Goal: Obtain resource: Download file/media

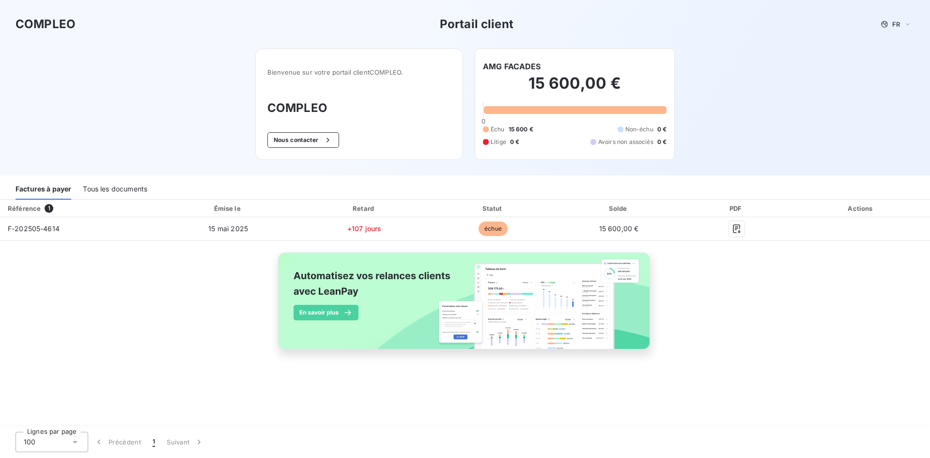
click at [116, 190] on div "Tous les documents" at bounding box center [115, 189] width 64 height 20
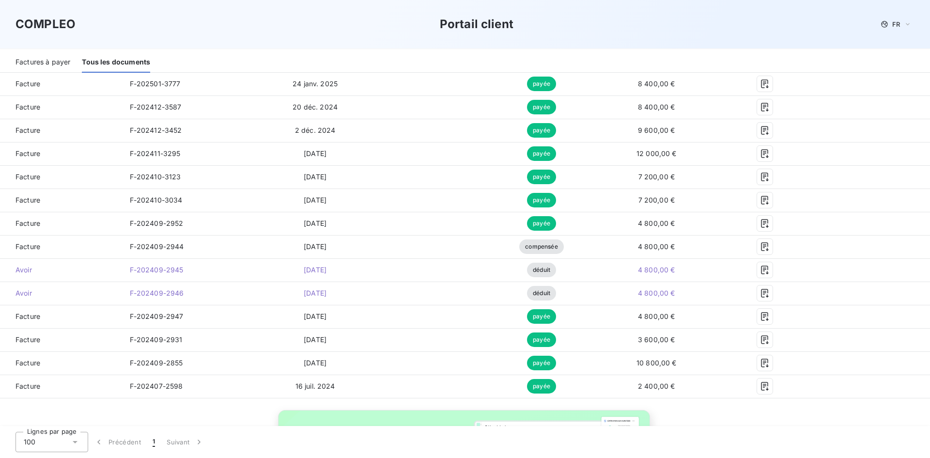
scroll to position [293, 0]
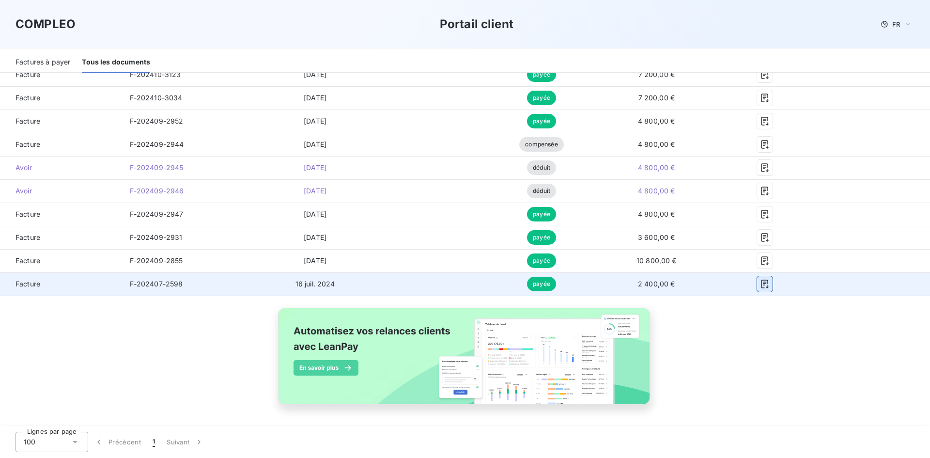
click at [763, 282] on button "button" at bounding box center [764, 283] width 15 height 15
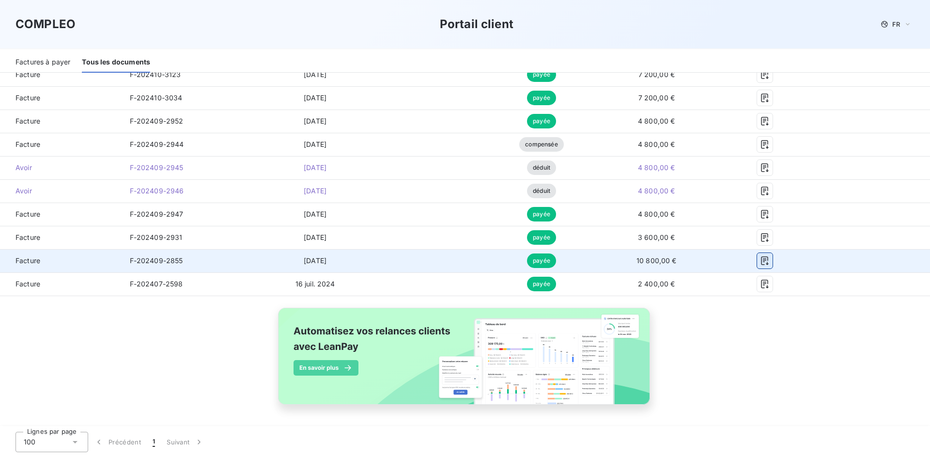
click at [762, 260] on icon "button" at bounding box center [765, 261] width 10 height 10
click at [757, 255] on button "button" at bounding box center [764, 260] width 15 height 15
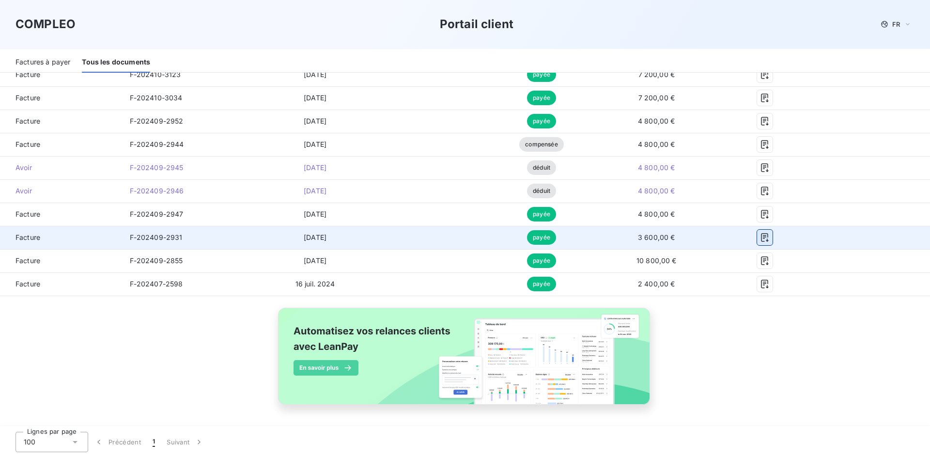
click at [763, 235] on button "button" at bounding box center [764, 237] width 15 height 15
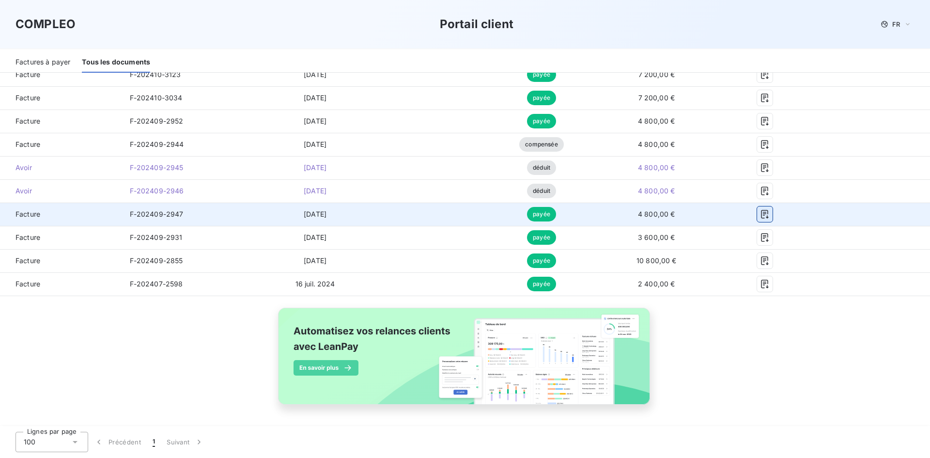
click at [760, 214] on icon "button" at bounding box center [765, 214] width 10 height 10
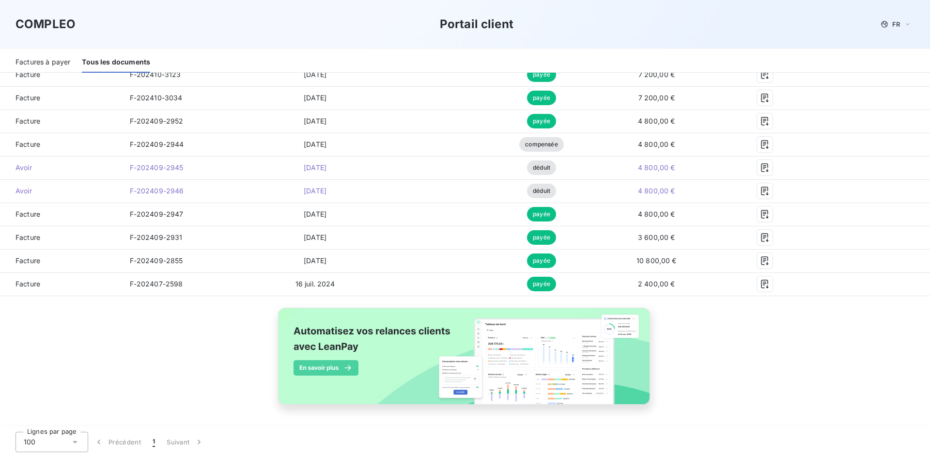
click at [668, 13] on div "COMPLEO Portail client FR" at bounding box center [465, 24] width 930 height 48
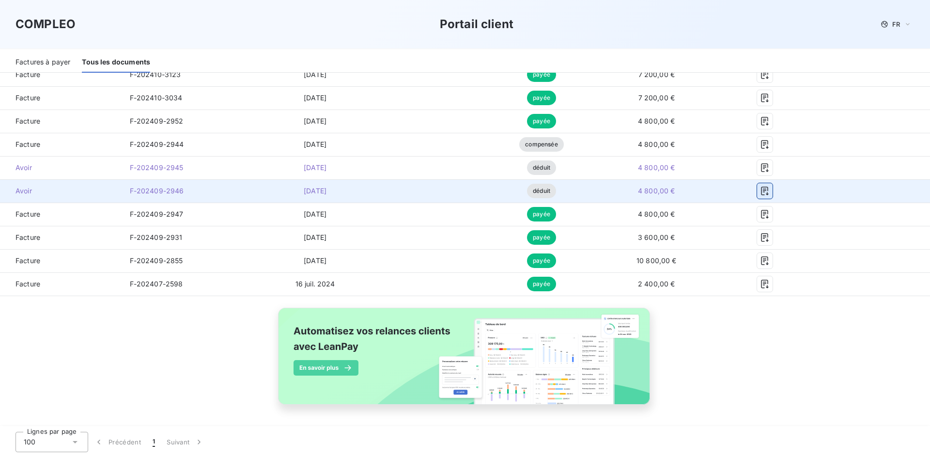
click at [760, 192] on icon "button" at bounding box center [765, 191] width 10 height 10
click at [761, 186] on icon "button" at bounding box center [765, 191] width 10 height 10
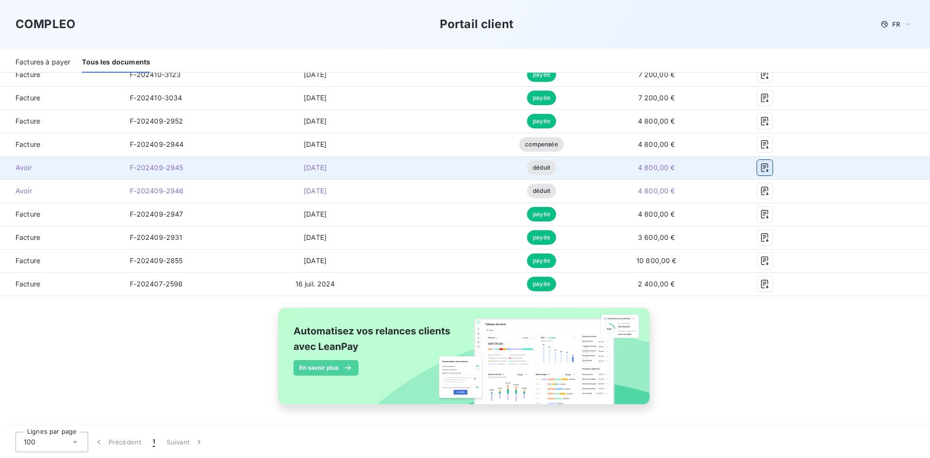
click at [760, 169] on icon "button" at bounding box center [765, 168] width 10 height 10
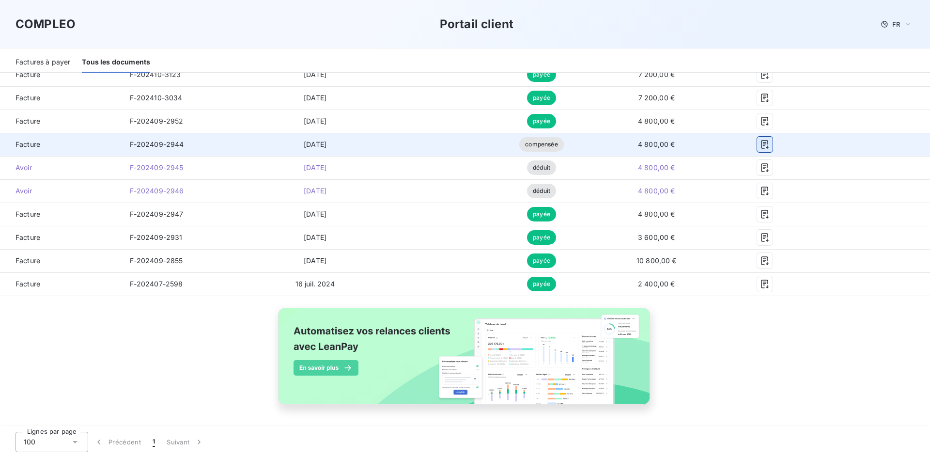
click at [760, 145] on icon "button" at bounding box center [765, 144] width 10 height 10
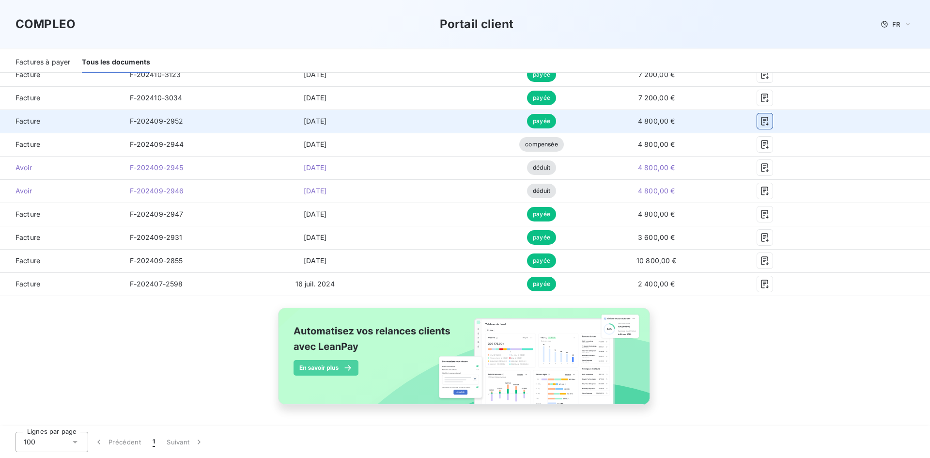
click at [760, 117] on icon "button" at bounding box center [765, 121] width 10 height 10
click at [760, 121] on icon "button" at bounding box center [765, 121] width 10 height 10
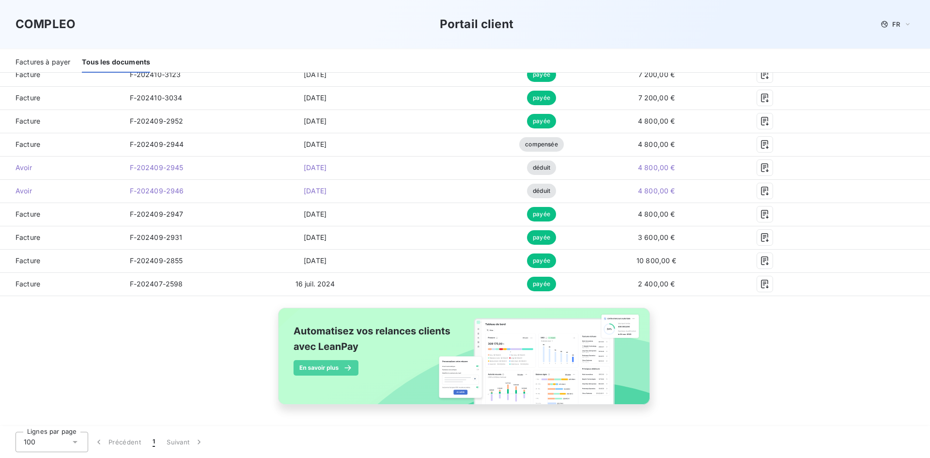
click at [624, 22] on div "COMPLEO Portail client FR" at bounding box center [464, 23] width 899 height 17
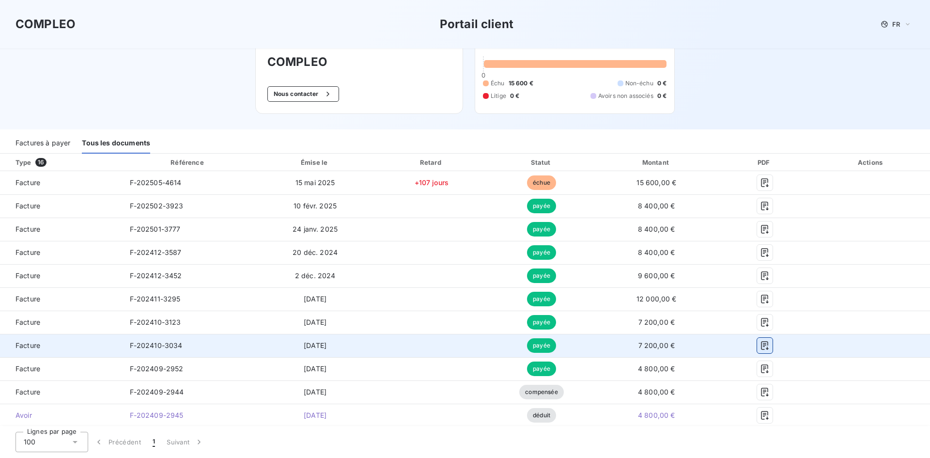
scroll to position [3, 0]
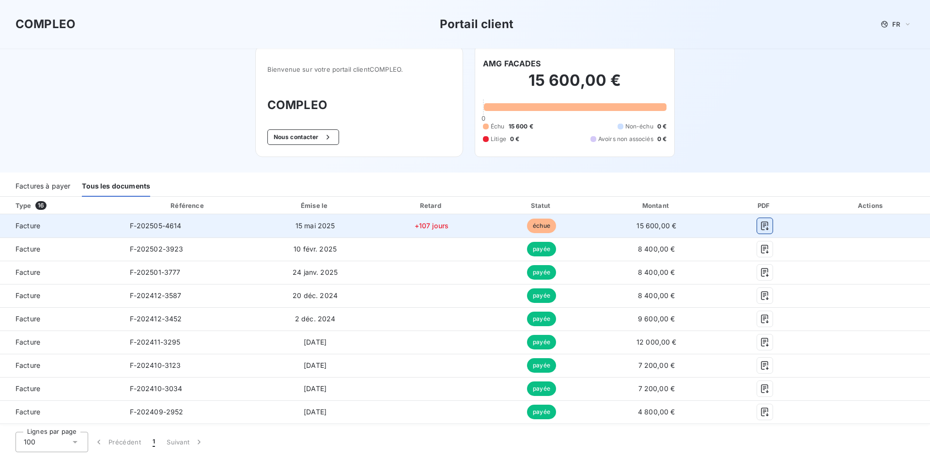
click at [757, 230] on button "button" at bounding box center [764, 225] width 15 height 15
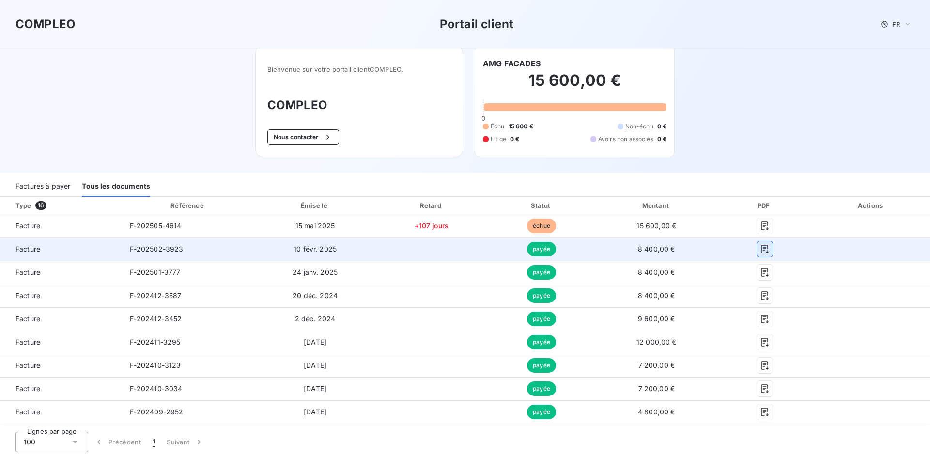
click at [760, 249] on icon "button" at bounding box center [765, 249] width 10 height 10
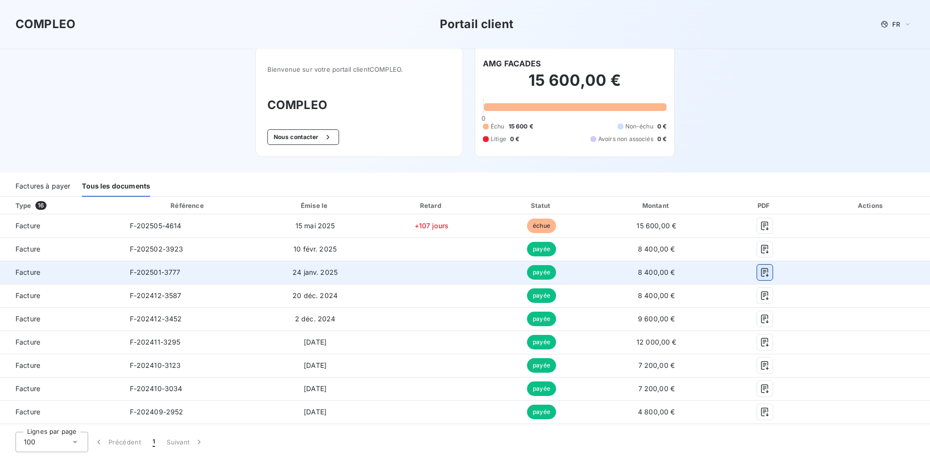
click at [760, 271] on icon "button" at bounding box center [765, 272] width 10 height 10
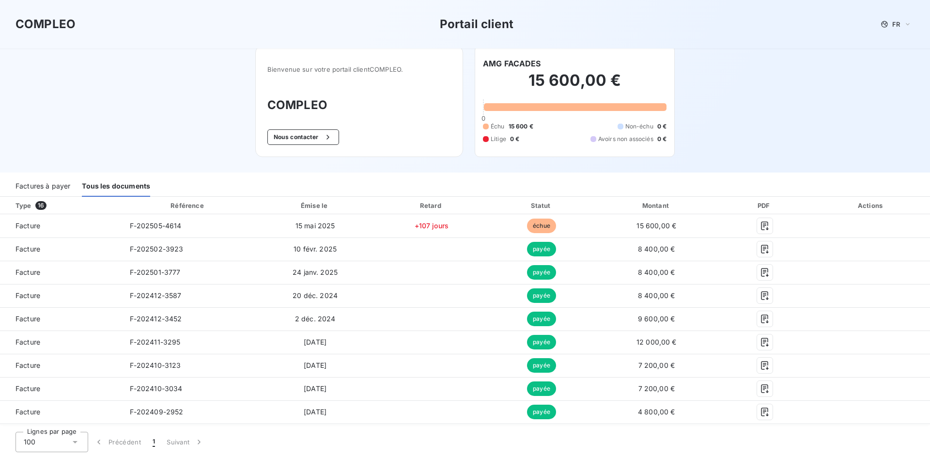
click at [867, 78] on div "COMPLEO Portail client FR Bienvenue sur votre portail client COMPLEO . COMPLEO …" at bounding box center [465, 84] width 930 height 175
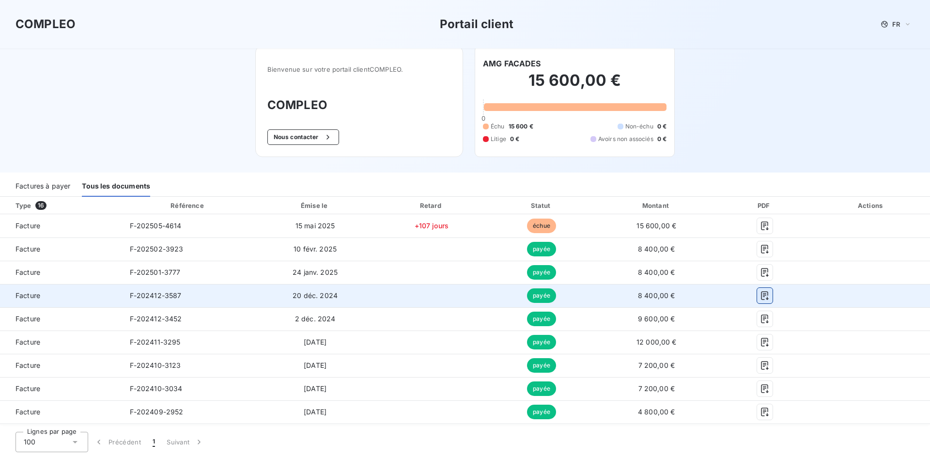
click at [760, 297] on icon "button" at bounding box center [765, 296] width 10 height 10
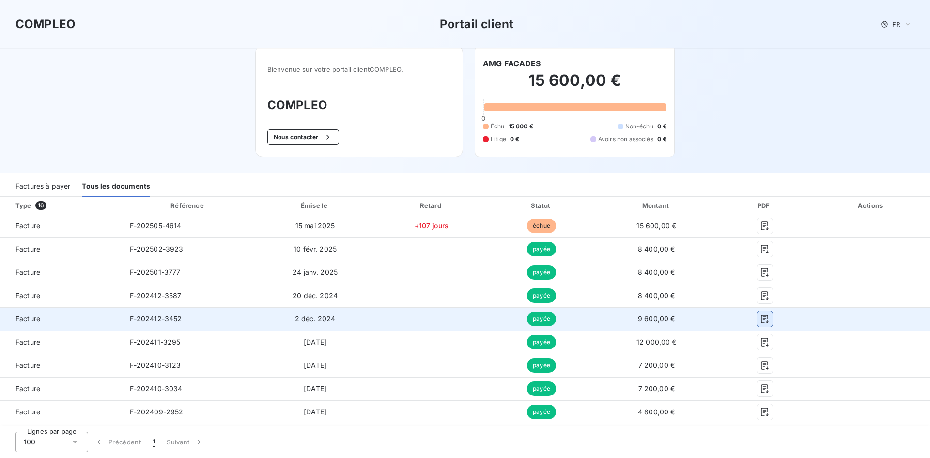
click at [760, 319] on icon "button" at bounding box center [765, 319] width 10 height 10
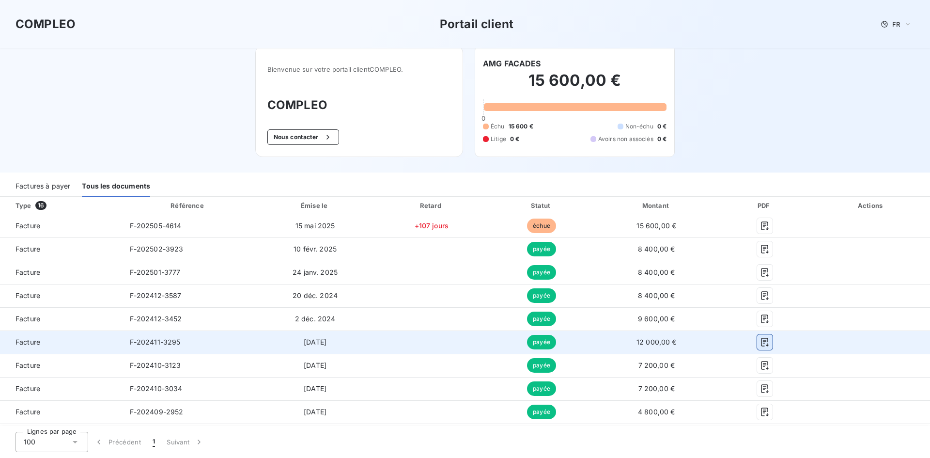
click at [761, 345] on icon "button" at bounding box center [764, 341] width 7 height 9
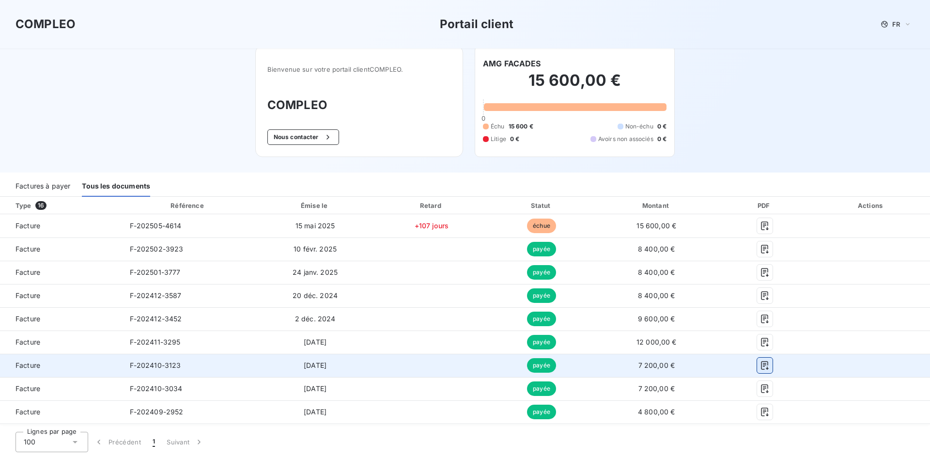
click at [759, 371] on button "button" at bounding box center [764, 364] width 15 height 15
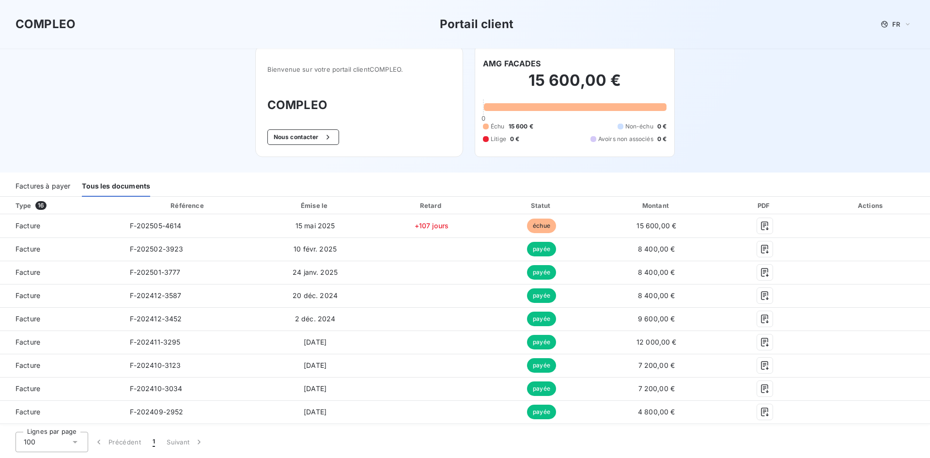
drag, startPoint x: 884, startPoint y: 104, endPoint x: 881, endPoint y: 98, distance: 5.9
click at [884, 104] on div "COMPLEO Portail client FR Bienvenue sur votre portail client COMPLEO . COMPLEO …" at bounding box center [465, 84] width 930 height 175
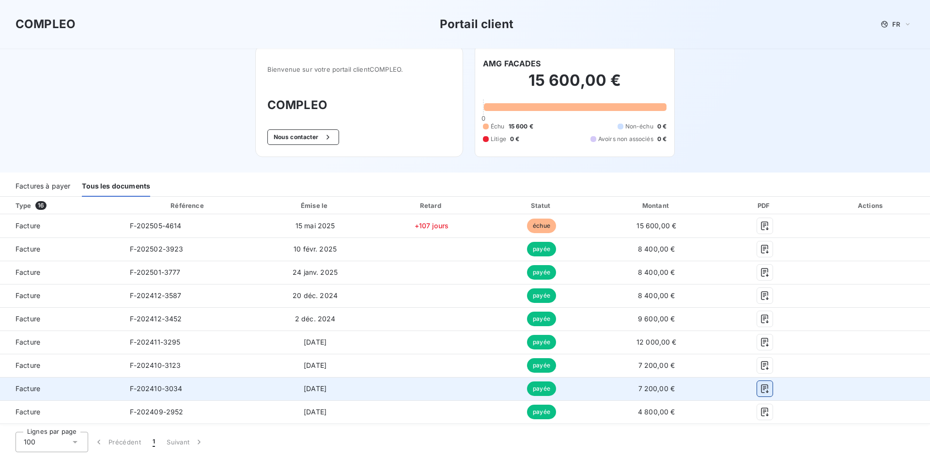
click at [761, 389] on icon "button" at bounding box center [765, 388] width 10 height 10
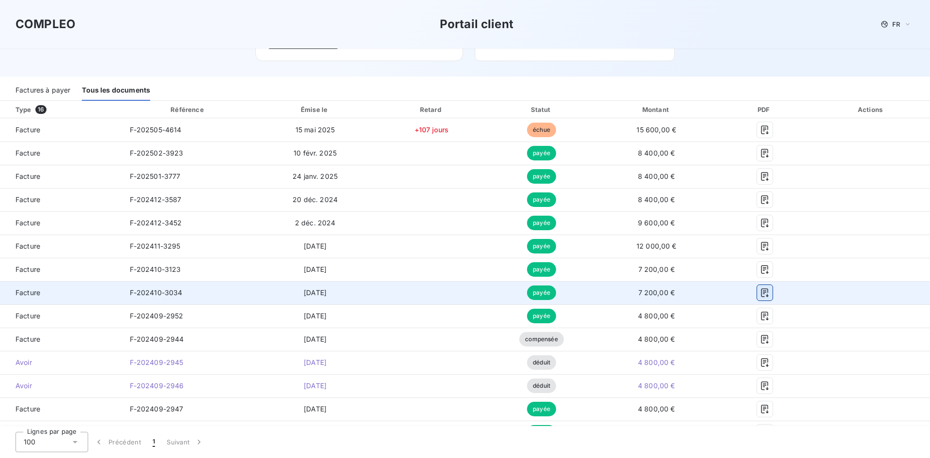
scroll to position [100, 0]
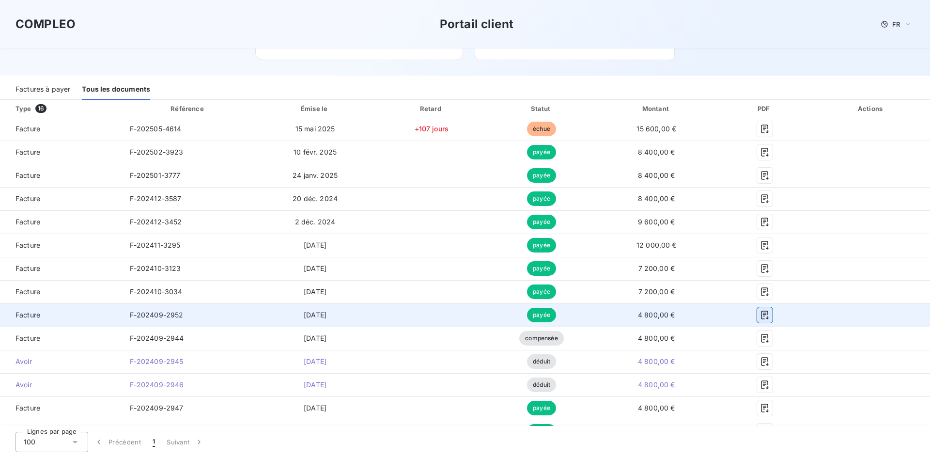
click at [761, 311] on icon "button" at bounding box center [764, 314] width 7 height 9
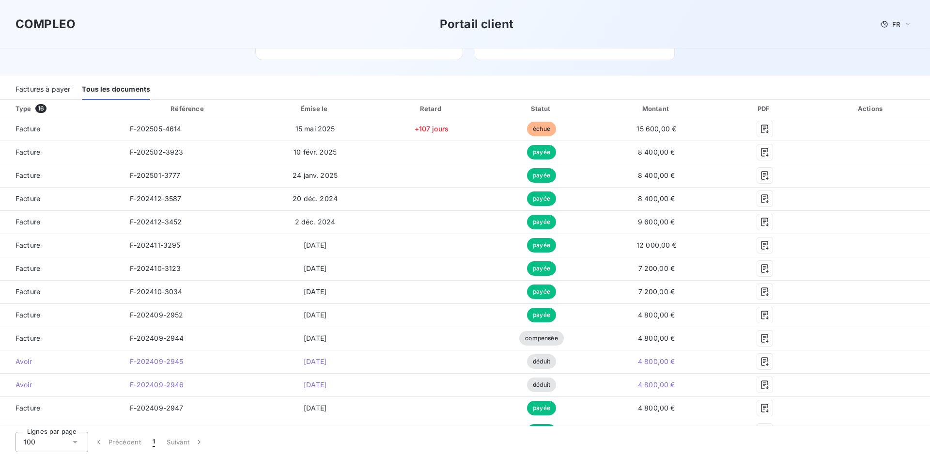
click at [661, 10] on div "COMPLEO Portail client FR" at bounding box center [465, 24] width 930 height 48
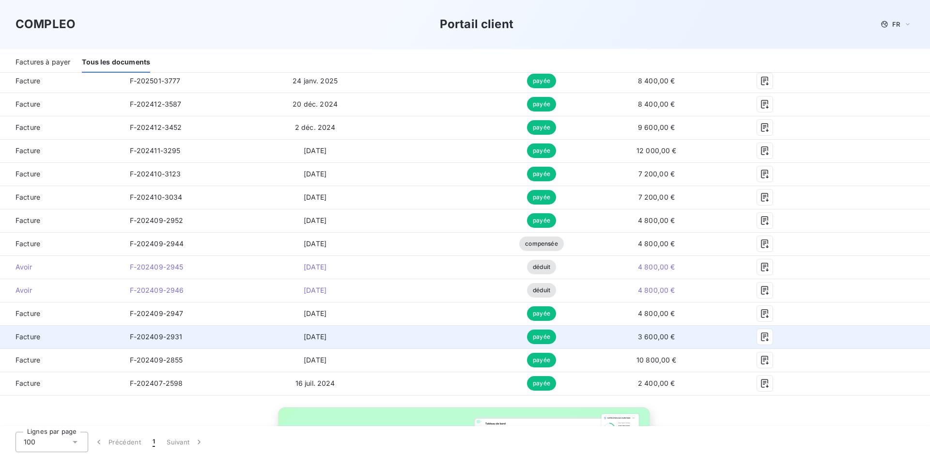
scroll to position [197, 0]
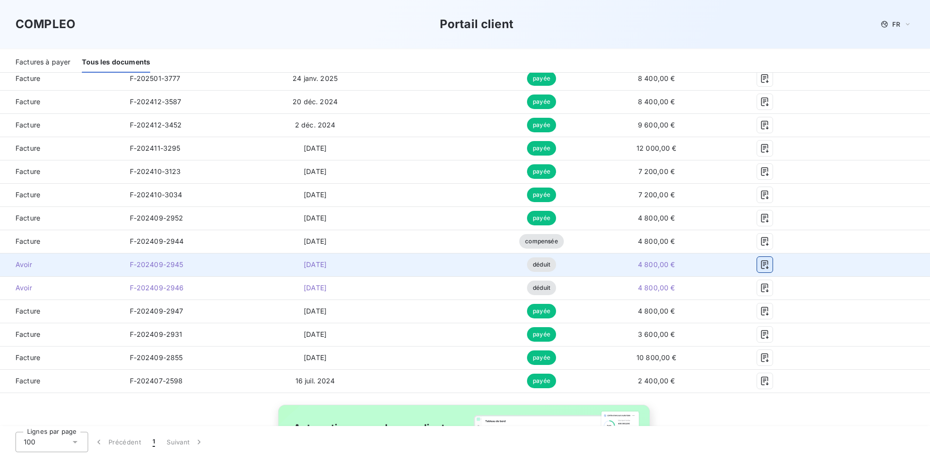
click at [757, 263] on button "button" at bounding box center [764, 264] width 15 height 15
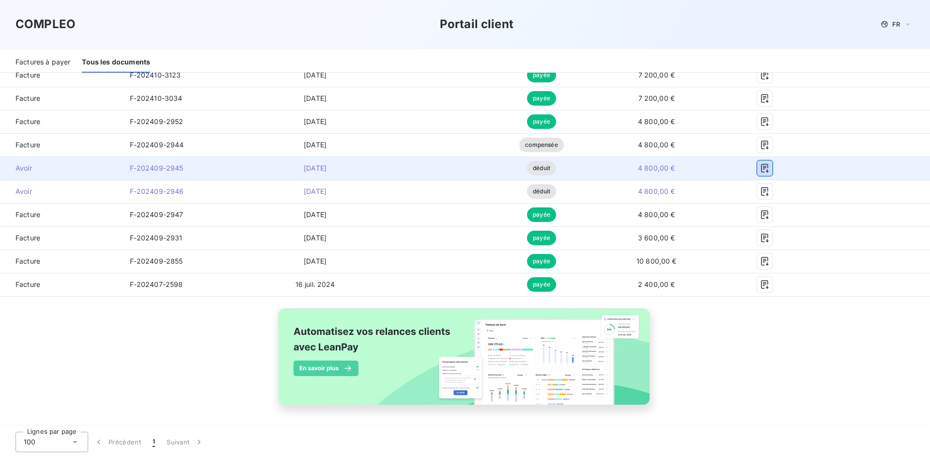
scroll to position [293, 0]
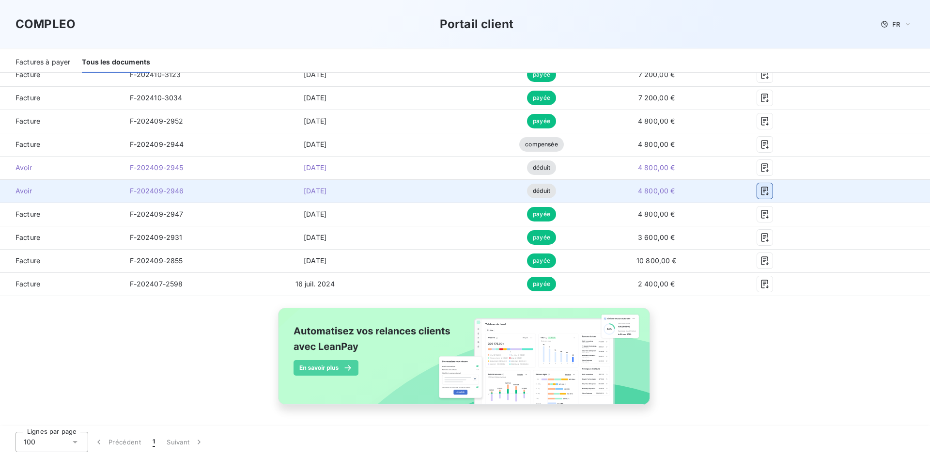
click at [760, 190] on icon "button" at bounding box center [765, 191] width 10 height 10
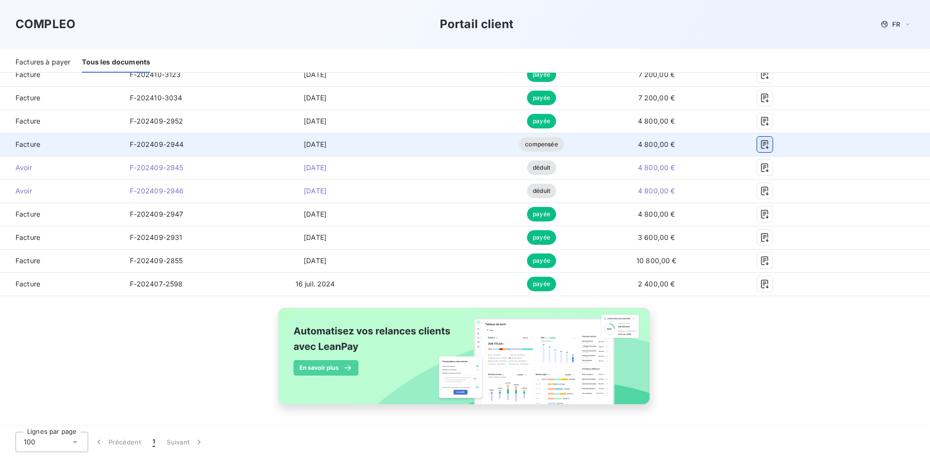
click at [761, 140] on icon "button" at bounding box center [764, 144] width 7 height 9
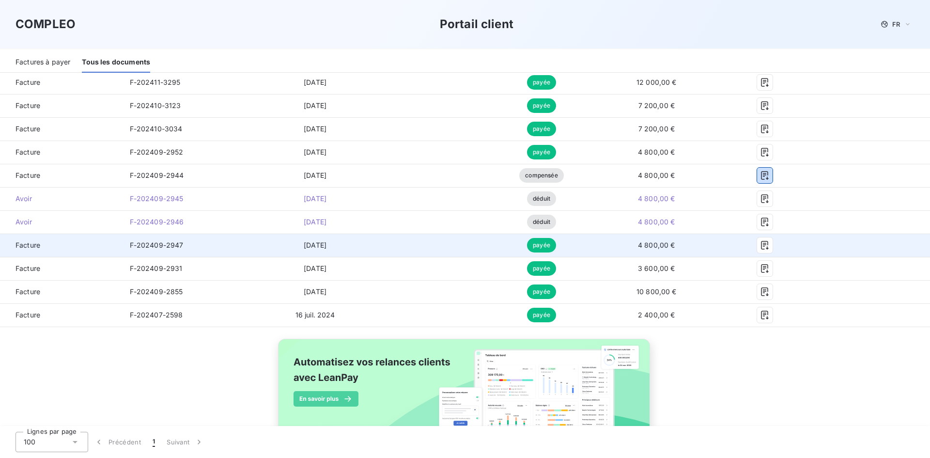
scroll to position [245, 0]
